Goal: Task Accomplishment & Management: Complete application form

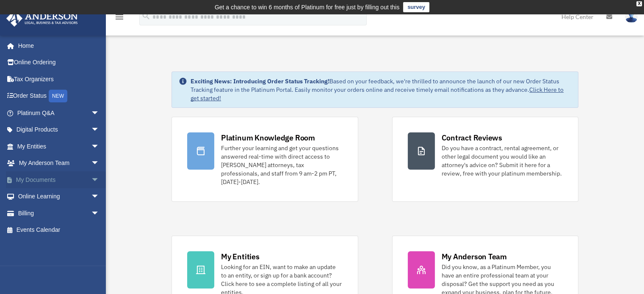
click at [91, 180] on span "arrow_drop_down" at bounding box center [99, 180] width 17 height 17
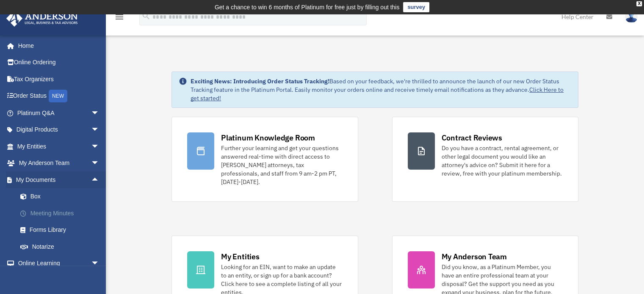
click at [49, 211] on link "Meeting Minutes" at bounding box center [62, 213] width 100 height 17
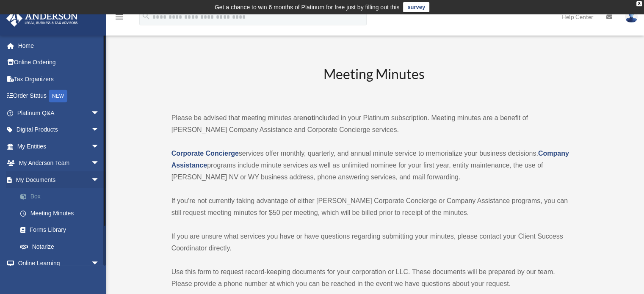
click at [38, 199] on link "Box" at bounding box center [62, 197] width 100 height 17
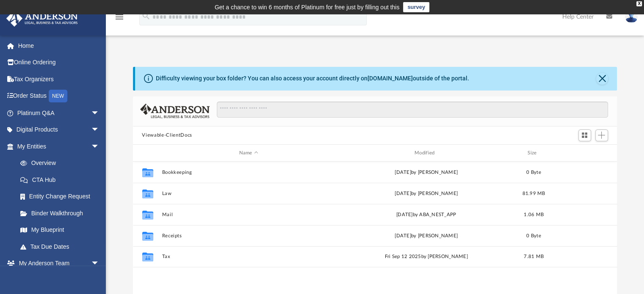
scroll to position [186, 478]
click at [91, 145] on span "arrow_drop_down" at bounding box center [99, 146] width 17 height 17
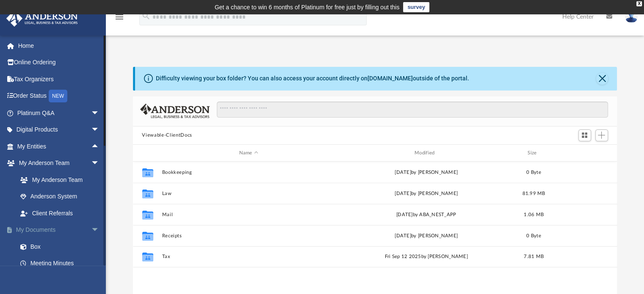
click at [91, 228] on span "arrow_drop_down" at bounding box center [99, 230] width 17 height 17
click at [91, 229] on span "arrow_drop_up" at bounding box center [99, 230] width 17 height 17
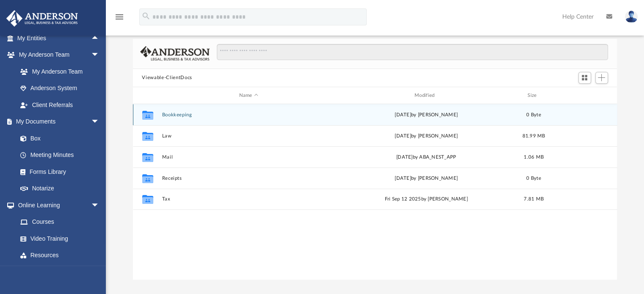
scroll to position [59, 0]
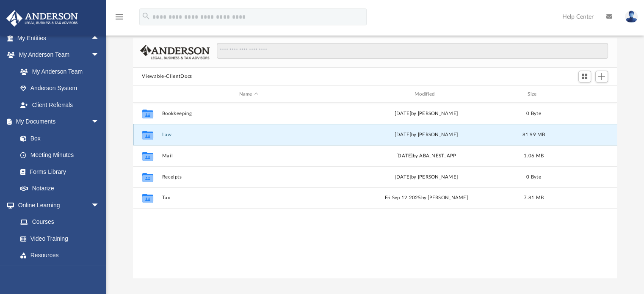
click at [166, 135] on button "Law" at bounding box center [249, 135] width 174 height 6
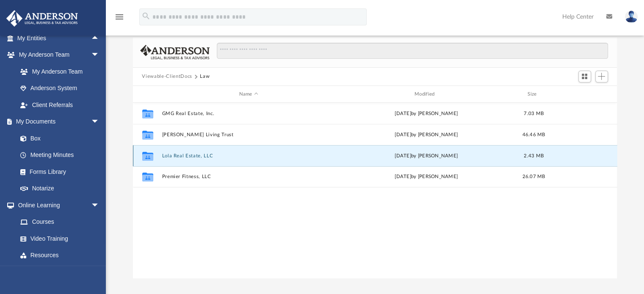
click at [207, 155] on button "Lola Real Estate, LLC" at bounding box center [249, 156] width 174 height 6
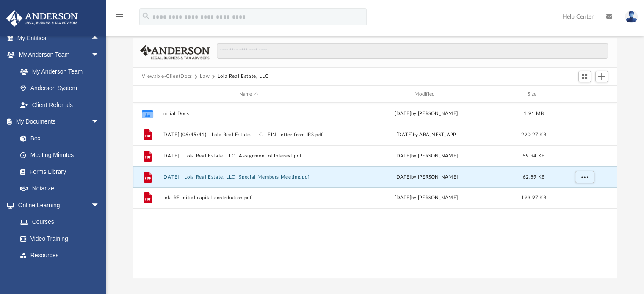
click at [291, 176] on button "[DATE] - Lola Real Estate, LLC- Special Members Meeting.pdf" at bounding box center [249, 178] width 174 height 6
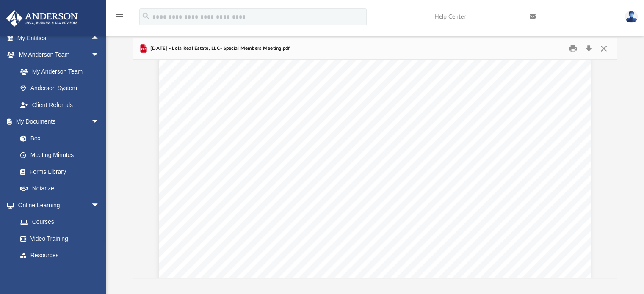
scroll to position [0, 0]
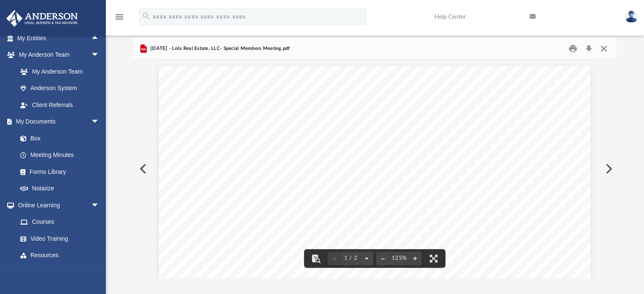
click at [605, 47] on button "Close" at bounding box center [604, 48] width 15 height 13
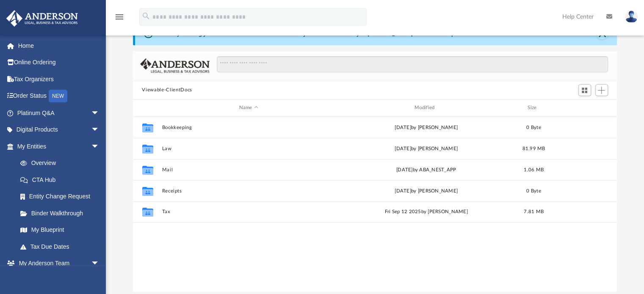
scroll to position [44, 0]
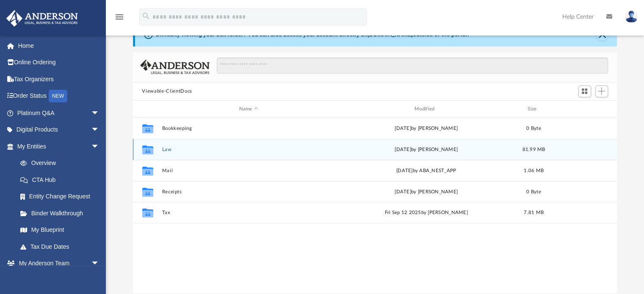
click at [185, 154] on div "Collaborated Folder Law today by Laura Hundley 81.99 MB" at bounding box center [375, 149] width 485 height 21
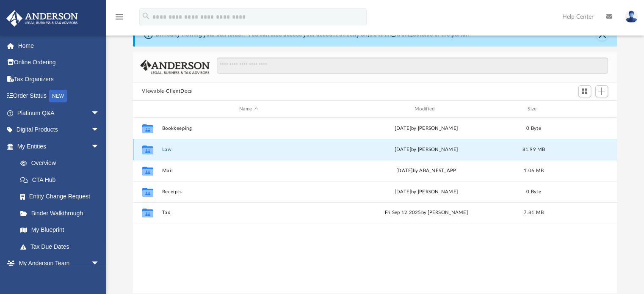
click at [165, 150] on button "Law" at bounding box center [249, 150] width 174 height 6
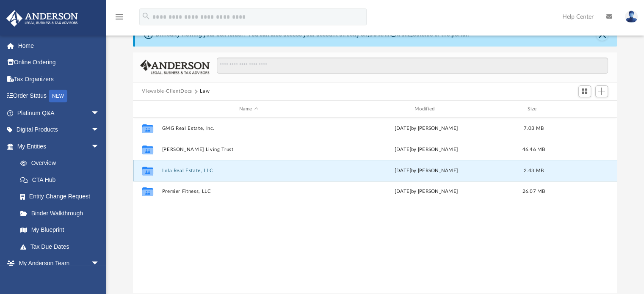
click at [195, 171] on button "Lola Real Estate, LLC" at bounding box center [249, 171] width 174 height 6
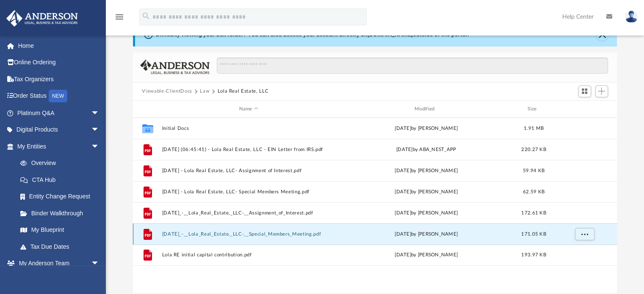
click at [266, 232] on button "2025.06.05_-__Lola_Real_Estate,_LLC-__Special_Members_Meeting.pdf" at bounding box center [249, 235] width 174 height 6
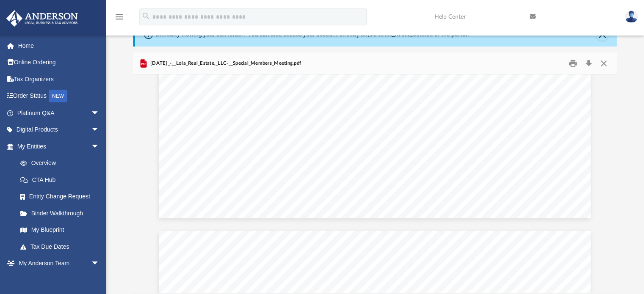
scroll to position [0, 0]
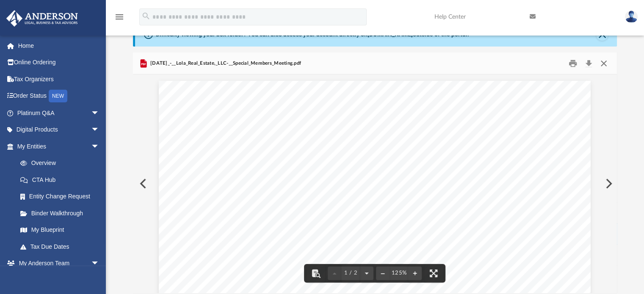
click at [600, 63] on button "Close" at bounding box center [604, 63] width 15 height 13
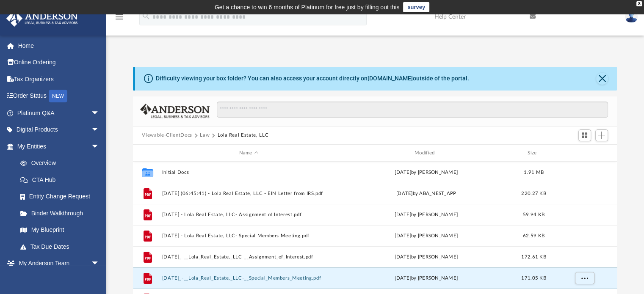
click at [202, 136] on button "Law" at bounding box center [205, 136] width 10 height 8
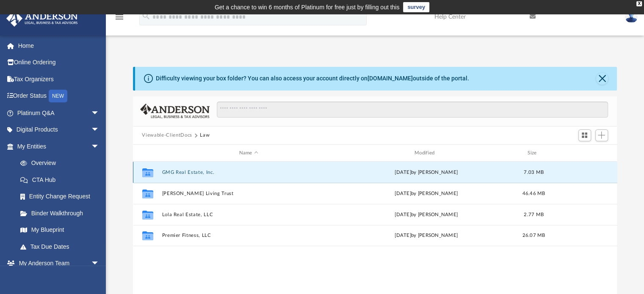
click at [197, 174] on button "GMG Real Estate, Inc." at bounding box center [249, 173] width 174 height 6
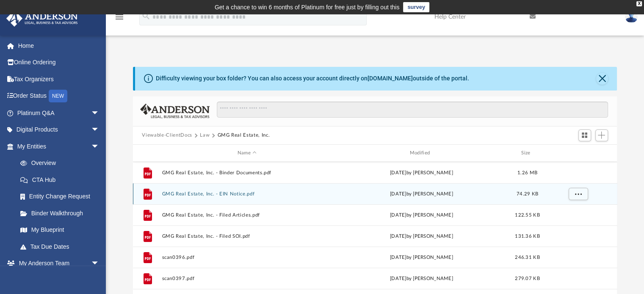
scroll to position [41, 0]
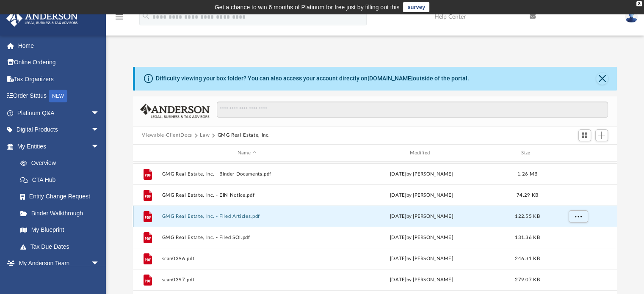
click at [221, 216] on button "GMG Real Estate, Inc. - Filed Articles.pdf" at bounding box center [247, 217] width 171 height 6
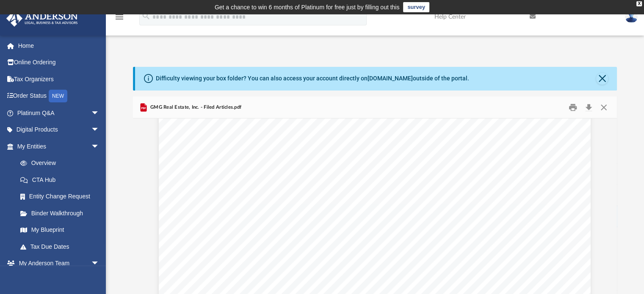
scroll to position [0, 0]
click at [603, 79] on button "Close" at bounding box center [603, 79] width 12 height 12
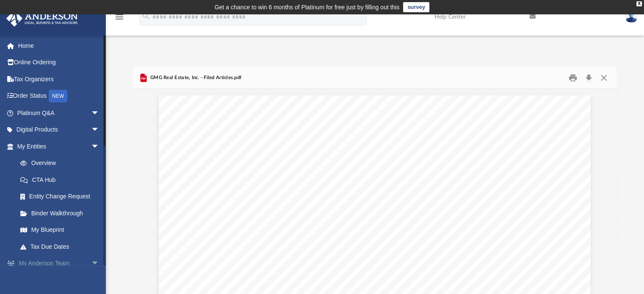
click at [91, 264] on span "arrow_drop_down" at bounding box center [99, 263] width 17 height 17
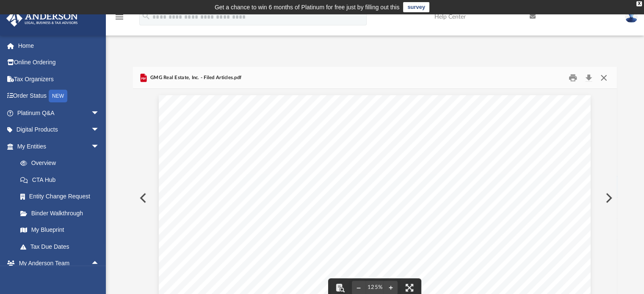
click at [604, 79] on button "Close" at bounding box center [604, 77] width 15 height 13
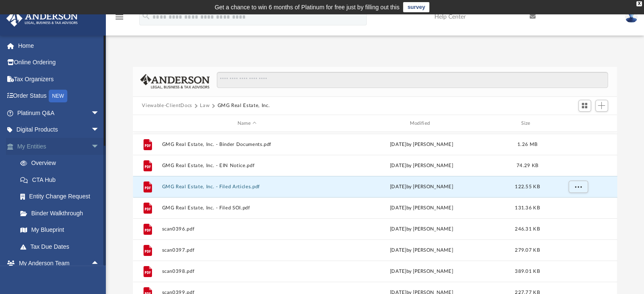
click at [91, 147] on span "arrow_drop_down" at bounding box center [99, 146] width 17 height 17
click at [32, 192] on link "Box" at bounding box center [62, 197] width 100 height 17
click at [39, 195] on link "Box" at bounding box center [62, 197] width 100 height 17
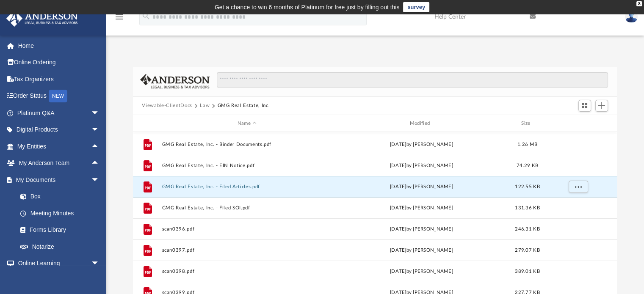
click at [205, 104] on button "Law" at bounding box center [205, 106] width 10 height 8
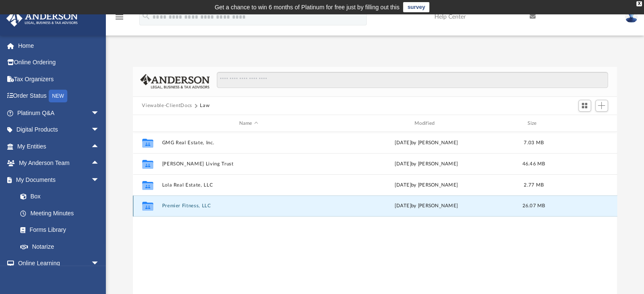
click at [175, 205] on button "Premier Fitness, LLC" at bounding box center [249, 207] width 174 height 6
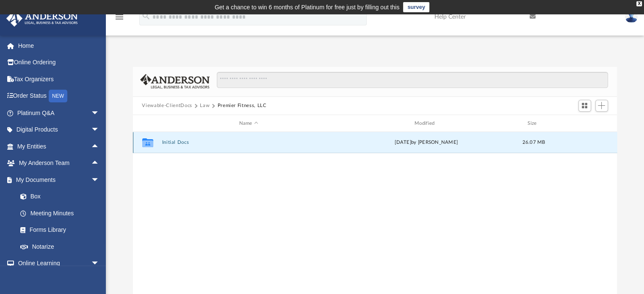
click at [175, 142] on button "Initial Docs" at bounding box center [249, 143] width 174 height 6
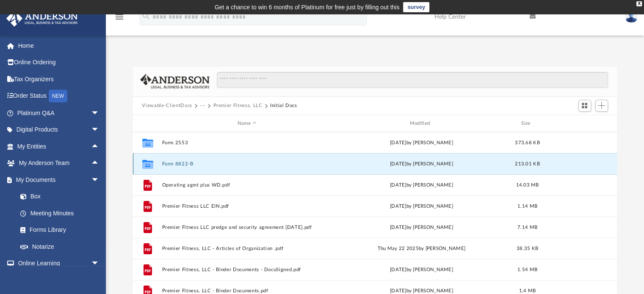
click at [181, 165] on button "Form 8822-B" at bounding box center [247, 164] width 171 height 6
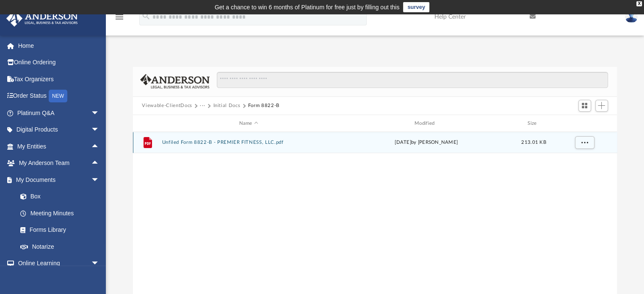
click at [220, 141] on button "Unfiled Form 8822-B - PREMIER FITNESS, LLC.pdf" at bounding box center [249, 143] width 174 height 6
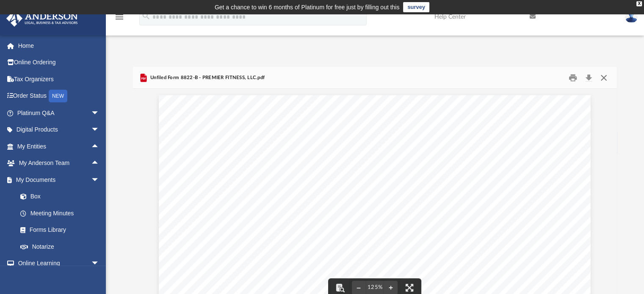
click at [605, 79] on button "Close" at bounding box center [604, 77] width 15 height 13
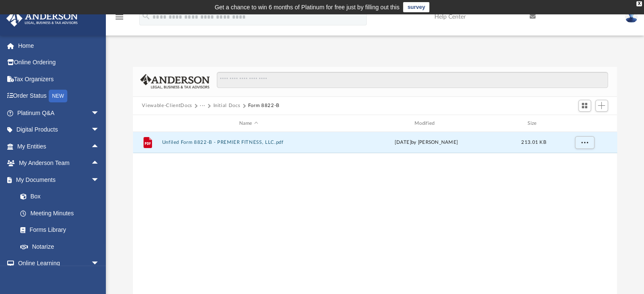
click at [232, 105] on button "Initial Docs" at bounding box center [226, 106] width 27 height 8
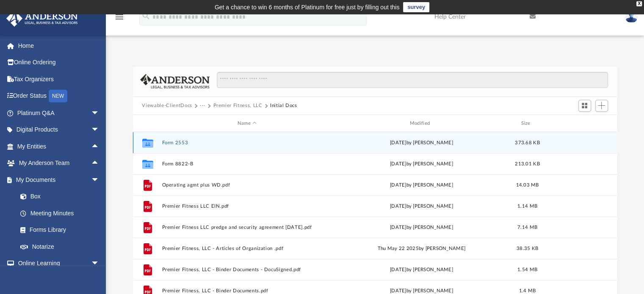
click at [180, 142] on button "Form 2553" at bounding box center [247, 143] width 171 height 6
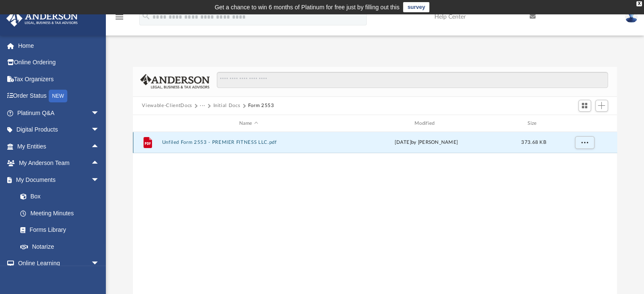
click at [254, 142] on button "Unfiled Form 2553 - PREMIER FITNESS LLC.pdf" at bounding box center [249, 143] width 174 height 6
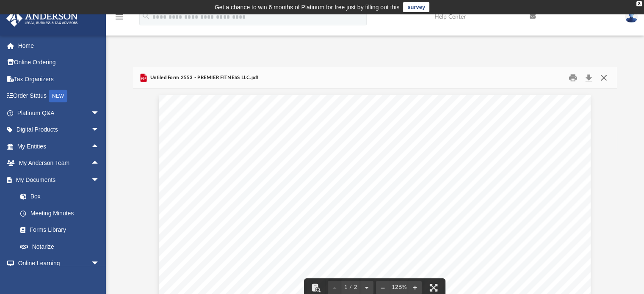
click at [605, 76] on button "Close" at bounding box center [604, 77] width 15 height 13
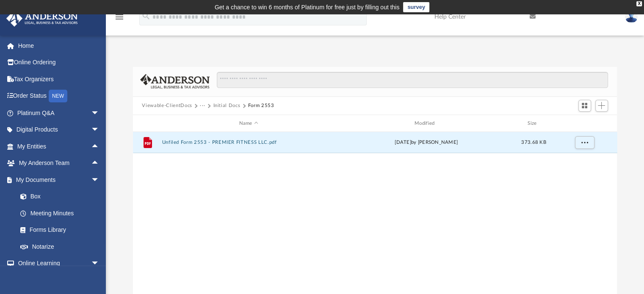
click at [218, 107] on button "Initial Docs" at bounding box center [226, 106] width 27 height 8
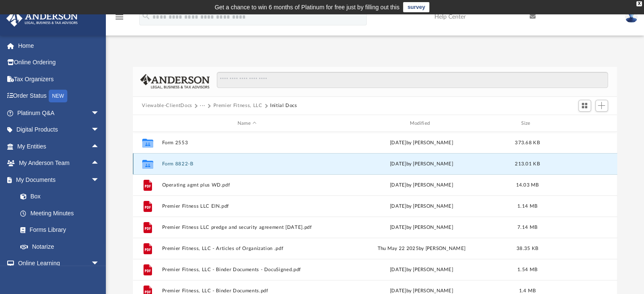
click at [180, 161] on button "Form 8822-B" at bounding box center [247, 164] width 171 height 6
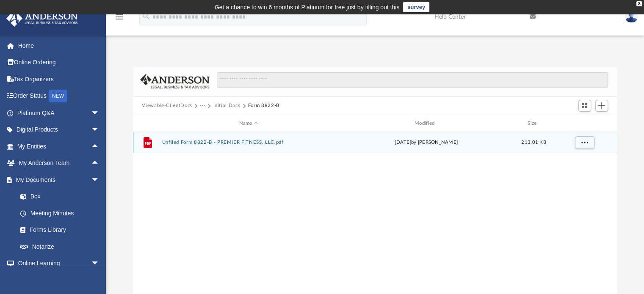
click at [232, 139] on div "File Unfiled Form 8822-B - PREMIER FITNESS, LLC.pdf today by Laura Hundley 213.…" at bounding box center [375, 142] width 485 height 21
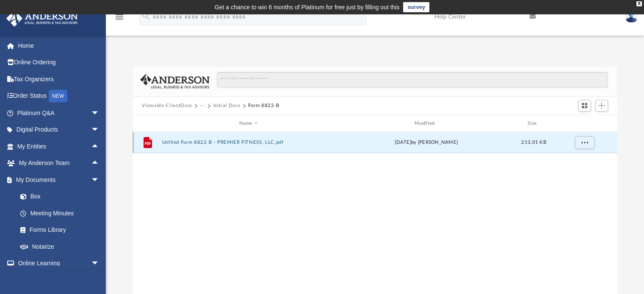
click at [244, 137] on div "File Unfiled Form 8822-B - PREMIER FITNESS, LLC.pdf today by Laura Hundley 213.…" at bounding box center [375, 142] width 485 height 21
click at [242, 144] on button "Unfiled Form 8822-B - PREMIER FITNESS, LLC.pdf" at bounding box center [249, 143] width 174 height 6
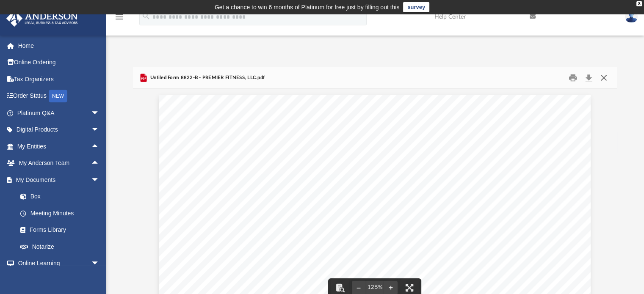
click at [604, 80] on button "Close" at bounding box center [604, 77] width 15 height 13
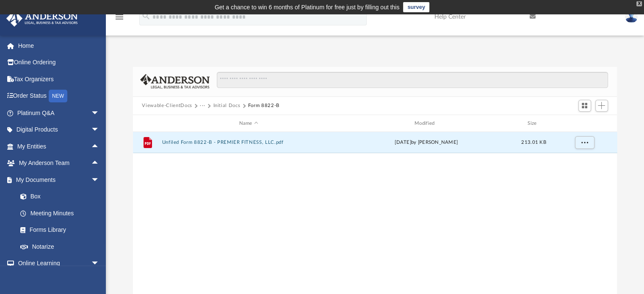
click at [641, 2] on div "X" at bounding box center [640, 3] width 6 height 5
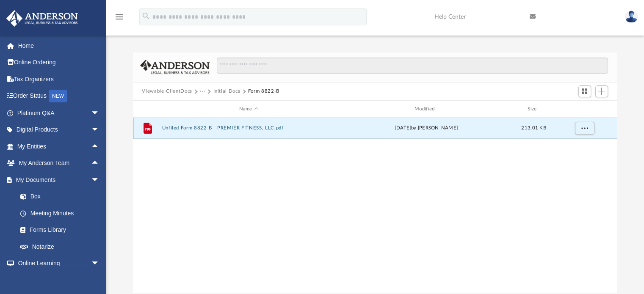
click at [265, 128] on button "Unfiled Form 8822-B - PREMIER FITNESS, LLC.pdf" at bounding box center [249, 129] width 174 height 6
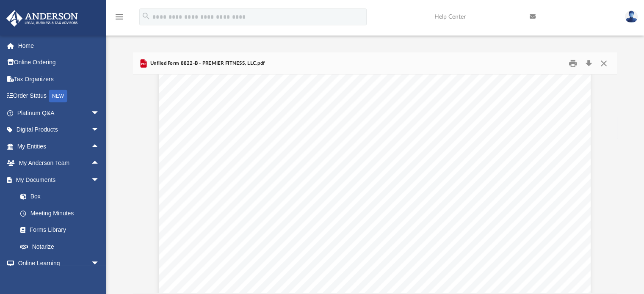
scroll to position [181, 0]
click at [605, 66] on button "Close" at bounding box center [604, 63] width 15 height 13
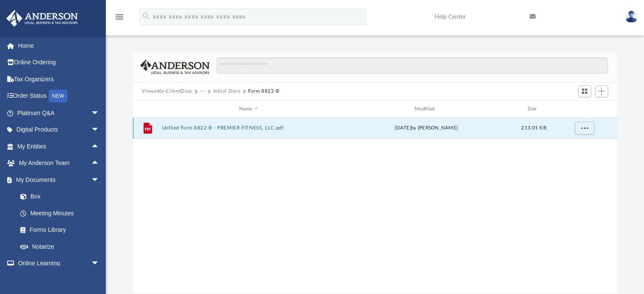
click at [237, 127] on button "Unfiled Form 8822-B - PREMIER FITNESS, LLC.pdf" at bounding box center [249, 129] width 174 height 6
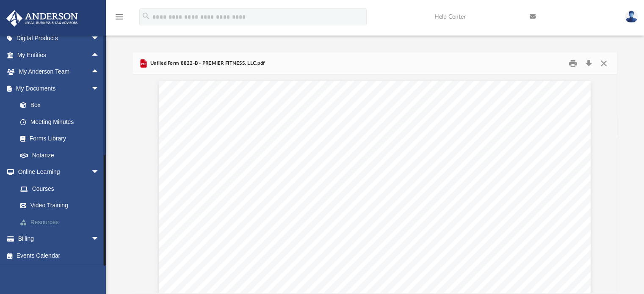
scroll to position [0, 0]
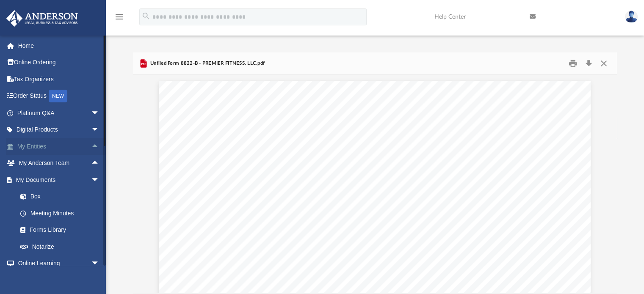
click at [93, 146] on span "arrow_drop_up" at bounding box center [99, 146] width 17 height 17
click at [53, 228] on link "My Blueprint" at bounding box center [62, 230] width 100 height 17
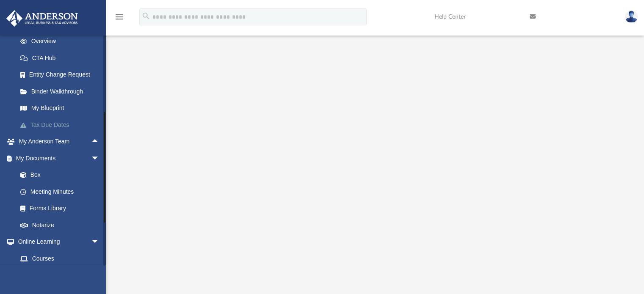
scroll to position [123, 0]
click at [64, 191] on link "Meeting Minutes" at bounding box center [62, 191] width 100 height 17
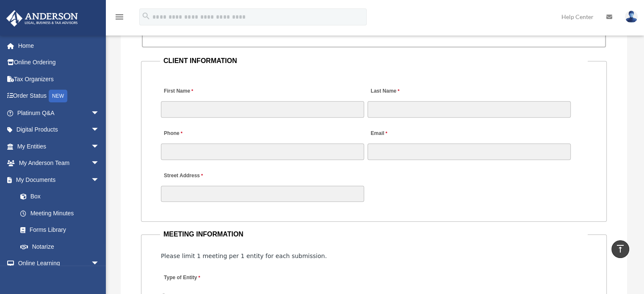
scroll to position [836, 0]
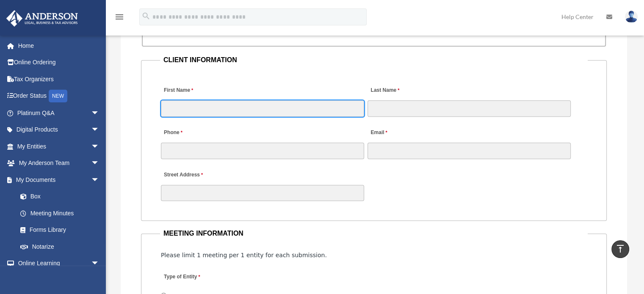
click at [249, 108] on input "First Name" at bounding box center [262, 108] width 203 height 16
type input "******"
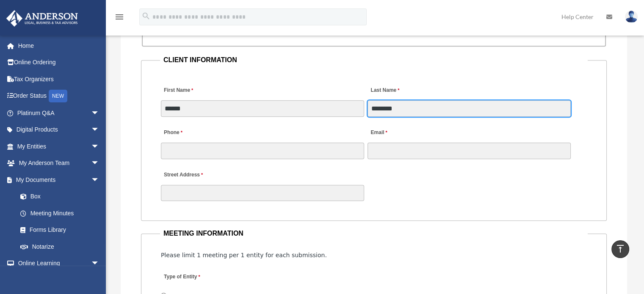
type input "********"
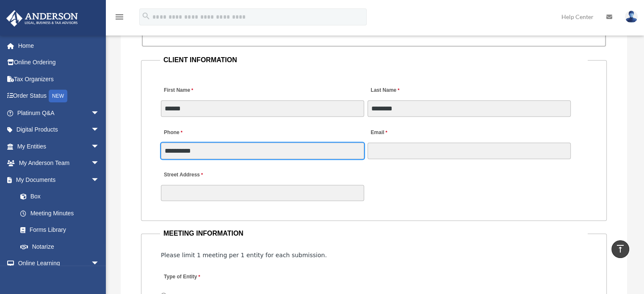
type input "**********"
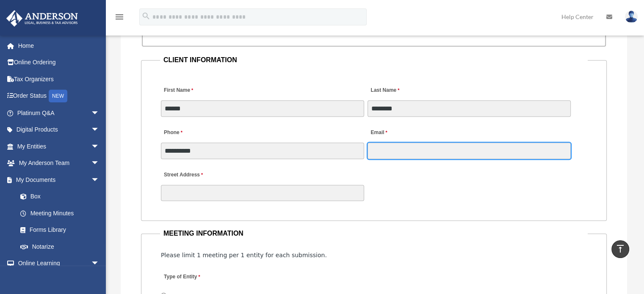
click at [432, 153] on input "Email" at bounding box center [469, 151] width 203 height 16
type input "**********"
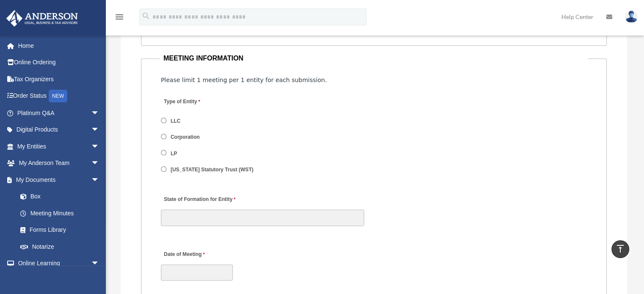
scroll to position [1012, 0]
type input "**********"
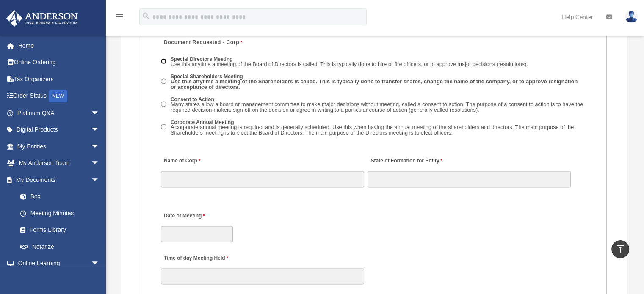
scroll to position [1224, 0]
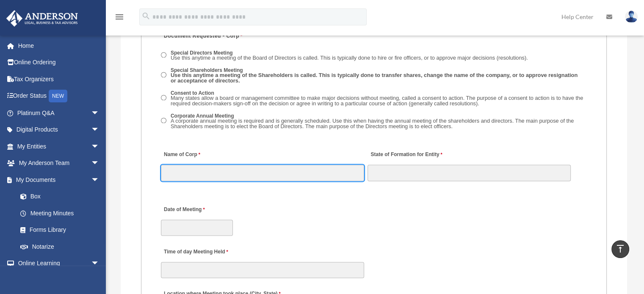
click at [251, 171] on input "Name of Corp" at bounding box center [262, 173] width 203 height 16
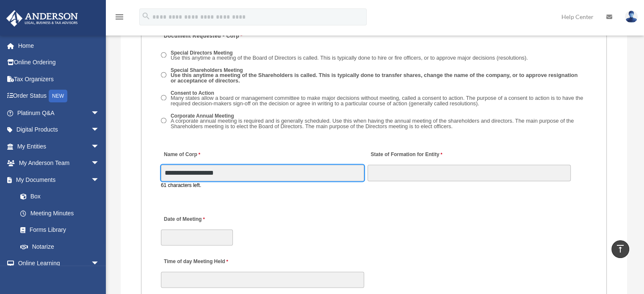
type input "**********"
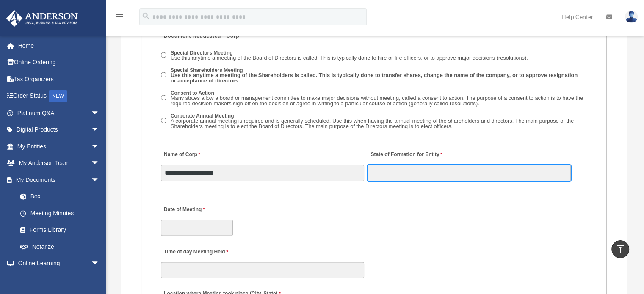
click at [387, 171] on input "State of Formation for Entity" at bounding box center [469, 173] width 203 height 16
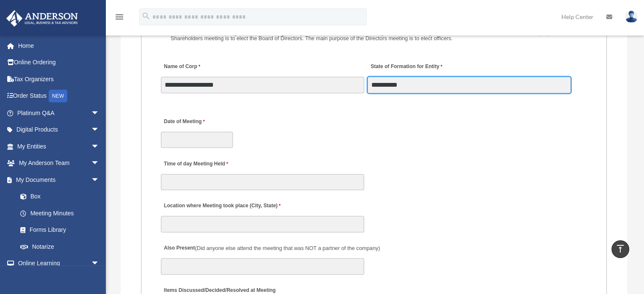
type input "**********"
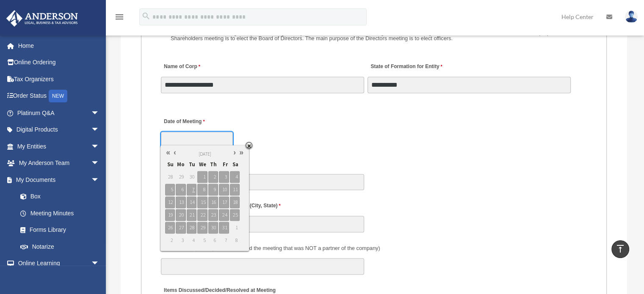
click at [177, 137] on input "Date of Meeting" at bounding box center [197, 140] width 72 height 16
type input "**********"
click at [191, 189] on span "7" at bounding box center [192, 190] width 10 height 12
click at [191, 190] on span "7" at bounding box center [192, 190] width 10 height 12
click at [192, 189] on span "7" at bounding box center [192, 190] width 10 height 12
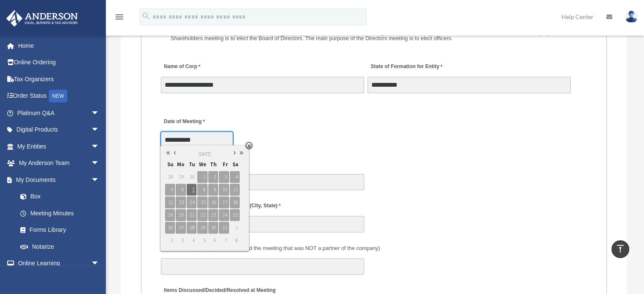
click at [248, 145] on link at bounding box center [249, 145] width 7 height 7
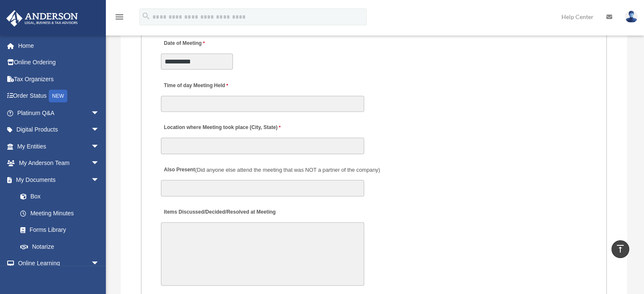
scroll to position [1391, 0]
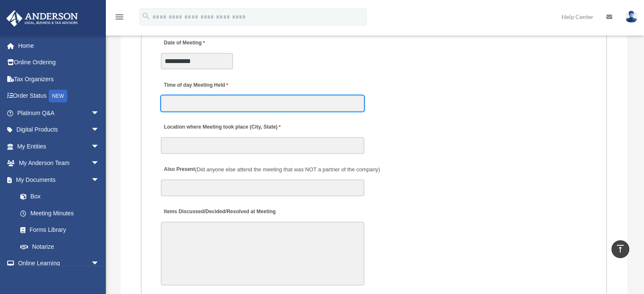
click at [250, 98] on input "Time of day Meeting Held" at bounding box center [262, 103] width 203 height 16
type input "**********"
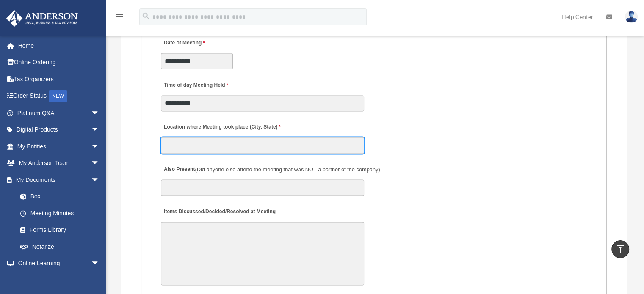
click at [219, 145] on input "Location where Meeting took place (City, State)" at bounding box center [262, 145] width 203 height 16
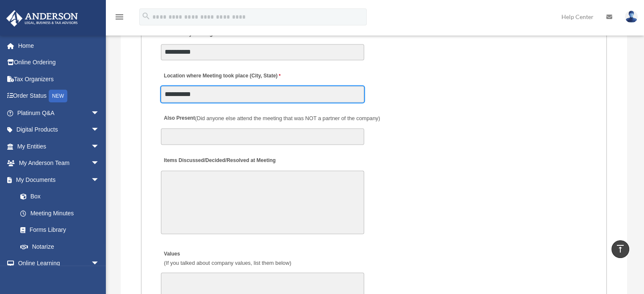
scroll to position [1443, 0]
type input "**********"
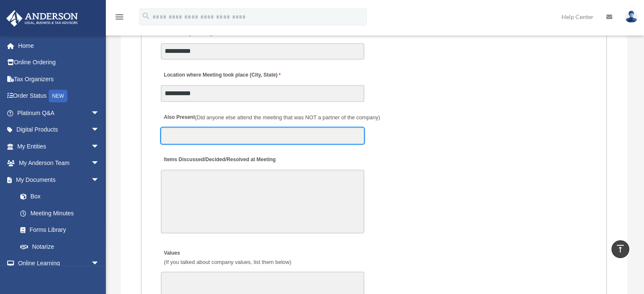
click at [217, 132] on input "Also Present (Did anyone else attend the meeting that was NOT a partner of the …" at bounding box center [262, 136] width 203 height 16
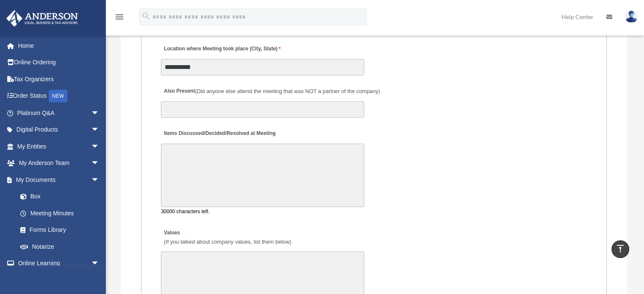
click at [211, 151] on textarea "Items Discussed/Decided/Resolved at Meeting" at bounding box center [262, 176] width 203 height 64
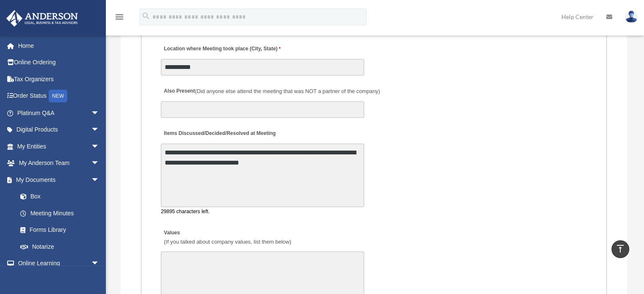
scroll to position [1568, 0]
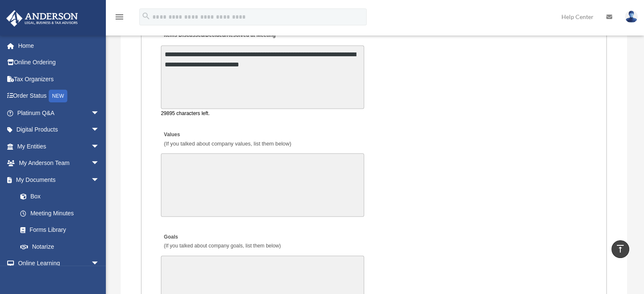
type textarea "**********"
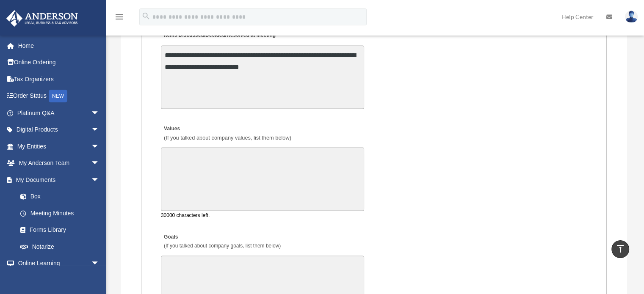
click at [213, 161] on textarea "Values (If you talked about company values, list them below)" at bounding box center [262, 179] width 203 height 64
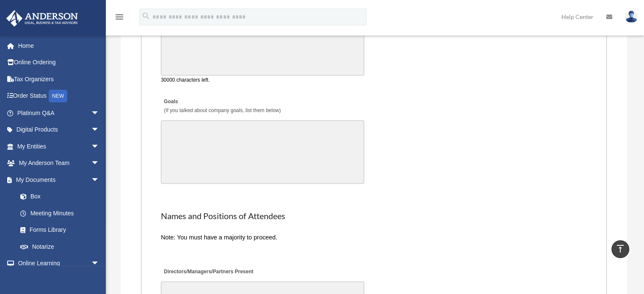
scroll to position [1704, 0]
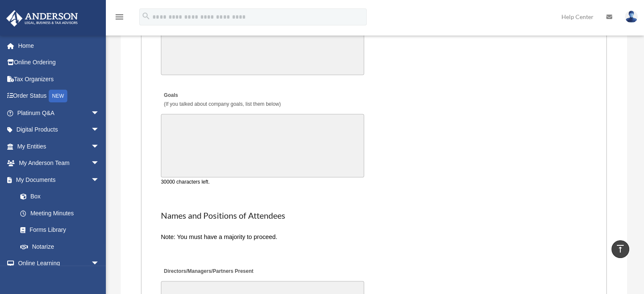
click at [253, 125] on textarea "Goals (If you talked about company goals, list them below)" at bounding box center [262, 146] width 203 height 64
type textarea "*"
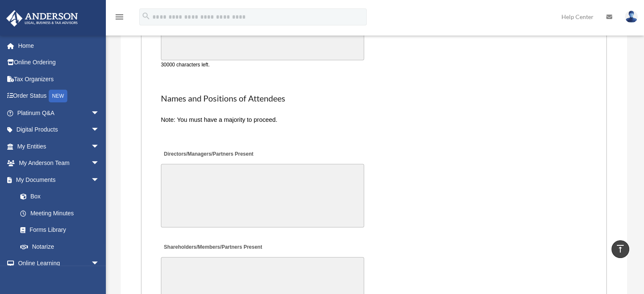
scroll to position [1821, 0]
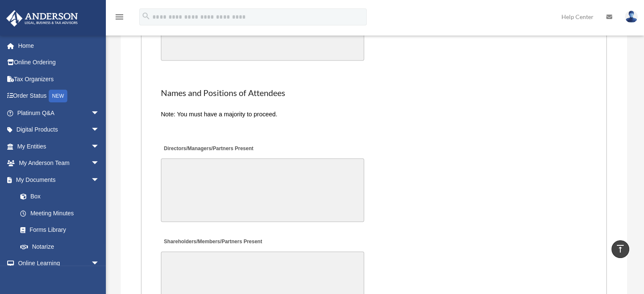
click at [194, 166] on textarea "Directors/Managers/Partners Present" at bounding box center [262, 191] width 203 height 64
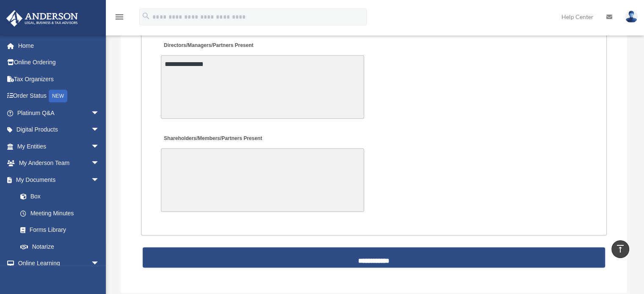
type textarea "**********"
click at [277, 155] on textarea "Shareholders/Members/Partners Present" at bounding box center [262, 181] width 203 height 64
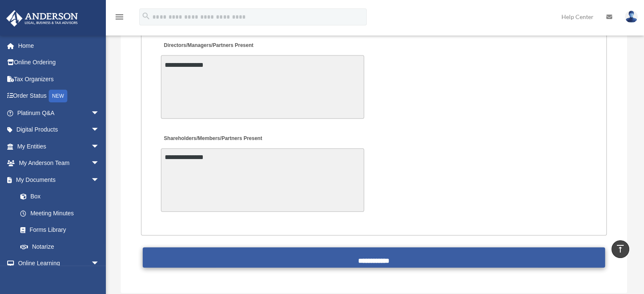
type textarea "**********"
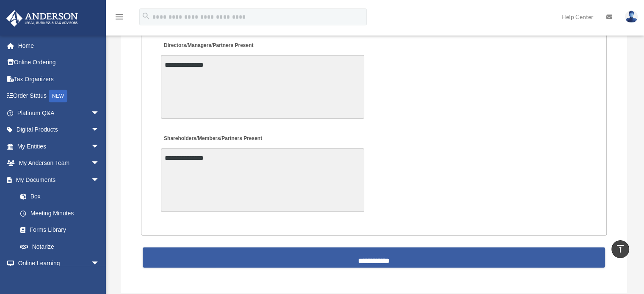
click at [377, 253] on input "**********" at bounding box center [374, 258] width 463 height 20
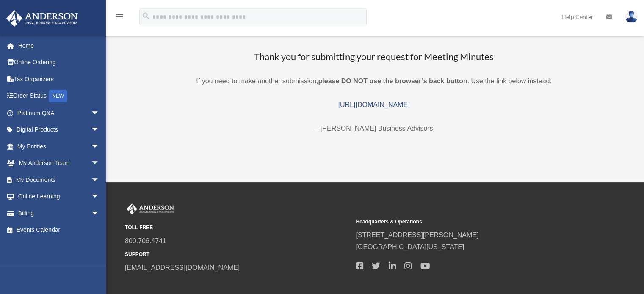
click at [631, 15] on img at bounding box center [631, 17] width 13 height 12
